Goal: Task Accomplishment & Management: Manage account settings

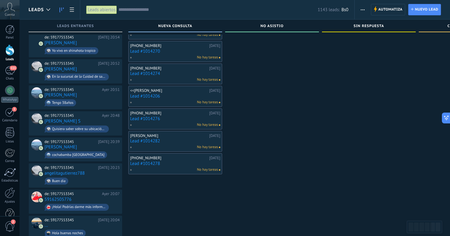
scroll to position [557, 0]
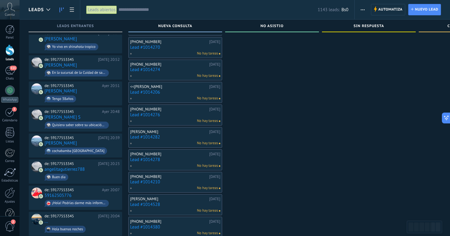
drag, startPoint x: 443, startPoint y: 26, endPoint x: 306, endPoint y: 111, distance: 160.7
click at [446, 119] on icon at bounding box center [444, 118] width 6 height 6
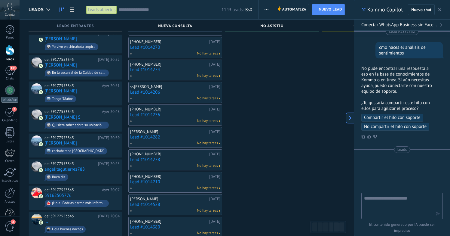
click at [349, 118] on use at bounding box center [350, 118] width 2 height 4
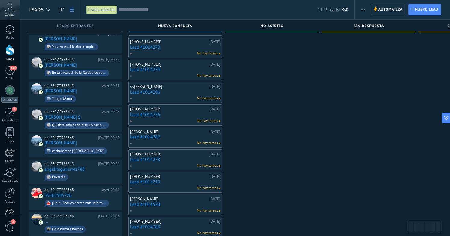
click at [73, 8] on icon at bounding box center [72, 10] width 4 height 4
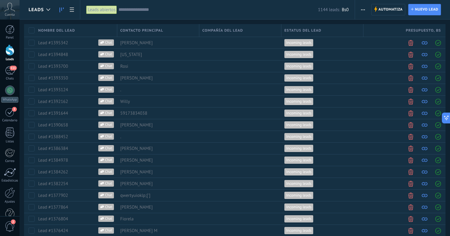
click at [63, 8] on icon at bounding box center [61, 10] width 4 height 5
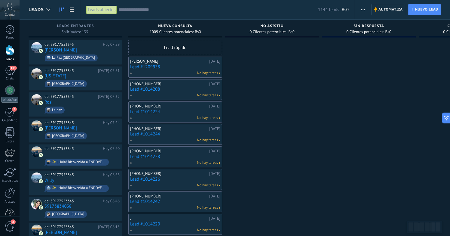
click at [364, 11] on span "button" at bounding box center [363, 9] width 4 height 11
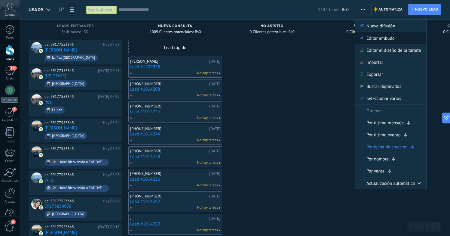
click at [388, 38] on span "Editar embudo" at bounding box center [380, 38] width 28 height 12
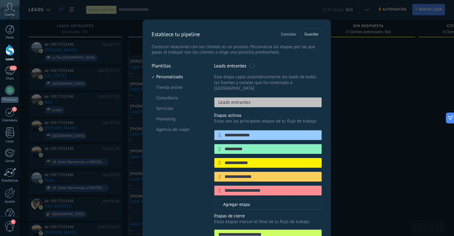
click at [286, 35] on span "Cancelar" at bounding box center [288, 34] width 15 height 4
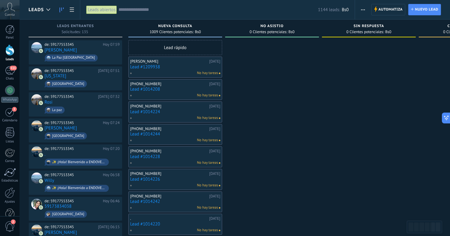
click at [148, 111] on link "Lead #1014224" at bounding box center [175, 111] width 90 height 5
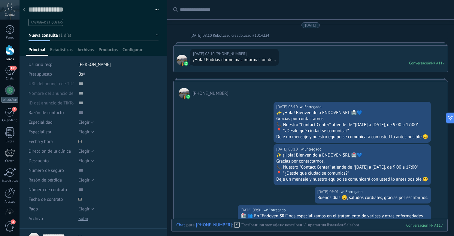
click at [10, 51] on div at bounding box center [9, 49] width 9 height 11
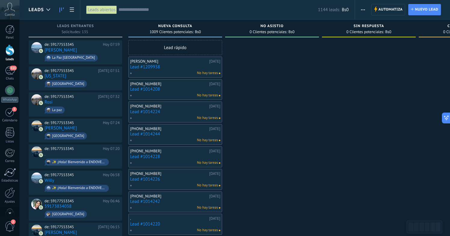
click at [156, 66] on link "Lead #1209938" at bounding box center [175, 66] width 90 height 5
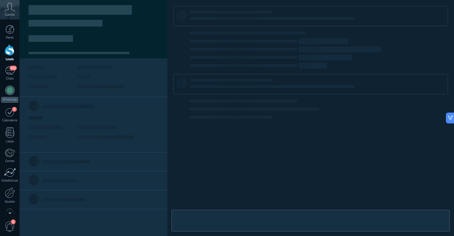
type textarea "**********"
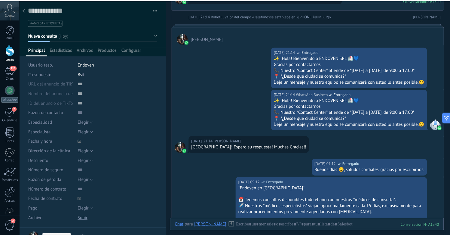
scroll to position [59, 0]
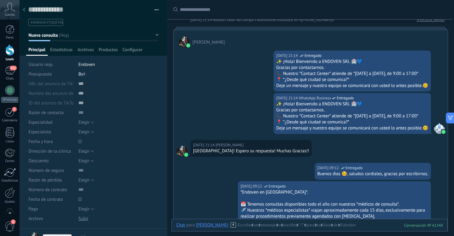
drag, startPoint x: 8, startPoint y: 48, endPoint x: 11, endPoint y: 46, distance: 4.1
click at [8, 48] on div at bounding box center [9, 49] width 9 height 11
